Goal: Check status: Check status

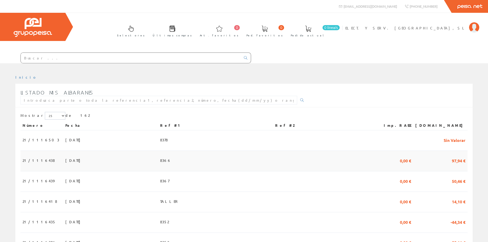
scroll to position [77, 0]
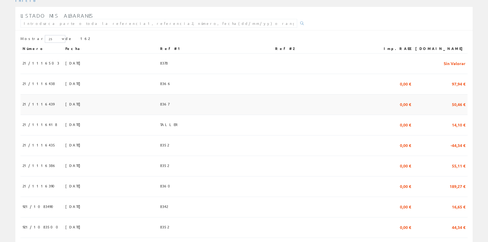
click at [136, 110] on td "[DATE]" at bounding box center [110, 105] width 95 height 21
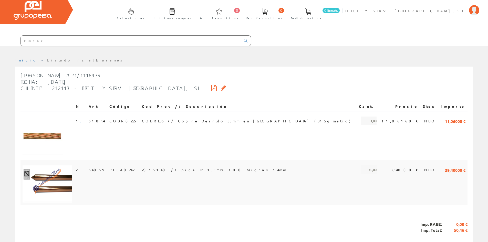
scroll to position [33, 0]
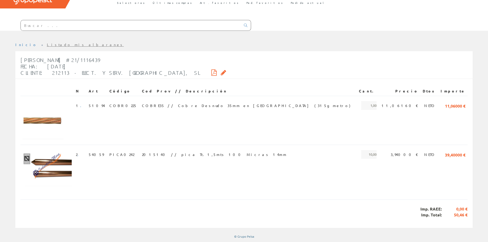
click at [47, 45] on link "Listado mis albaranes" at bounding box center [85, 44] width 77 height 5
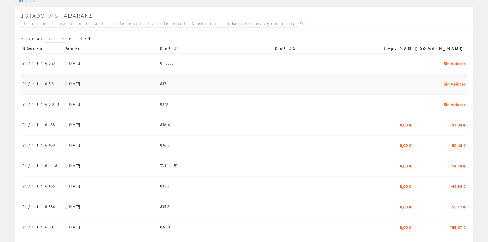
scroll to position [103, 0]
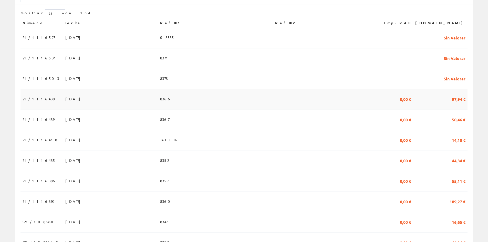
click at [142, 100] on td "[DATE]" at bounding box center [110, 99] width 95 height 21
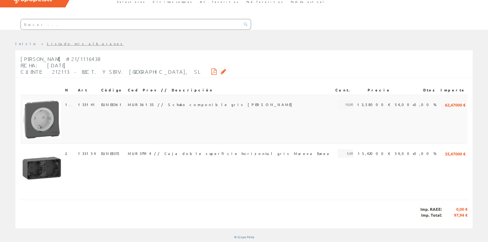
scroll to position [34, 0]
